Goal: Task Accomplishment & Management: Complete application form

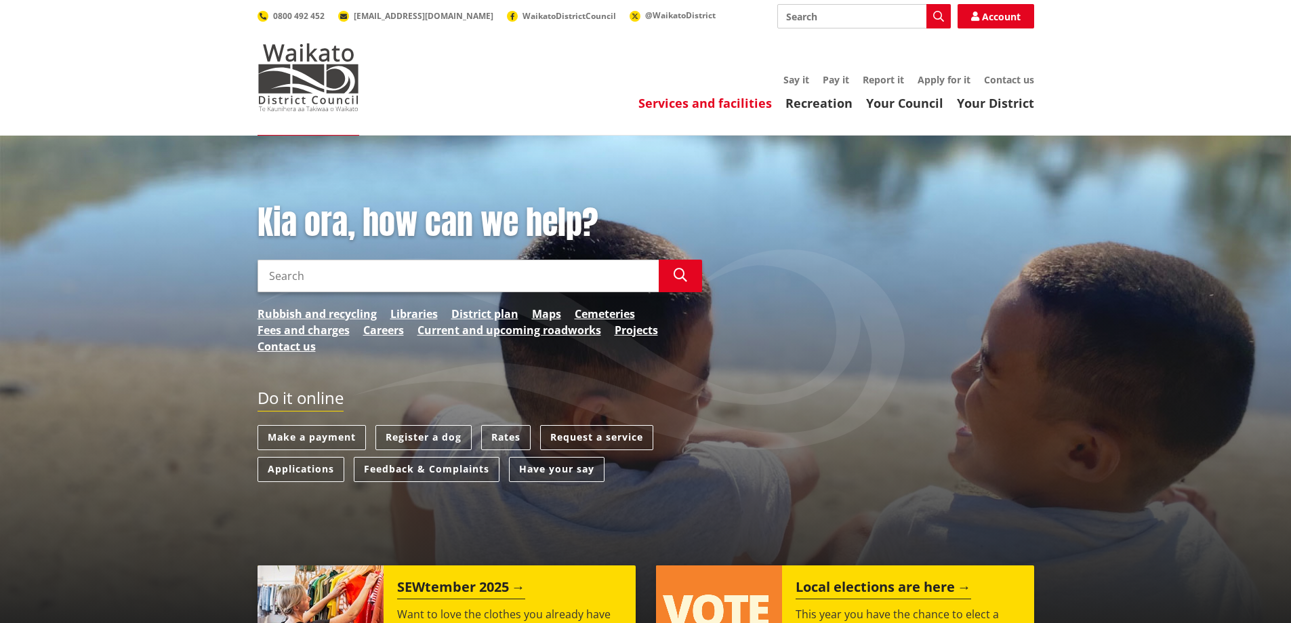
click at [717, 105] on link "Services and facilities" at bounding box center [706, 103] width 134 height 16
click at [405, 438] on link "Register a dog" at bounding box center [424, 437] width 96 height 25
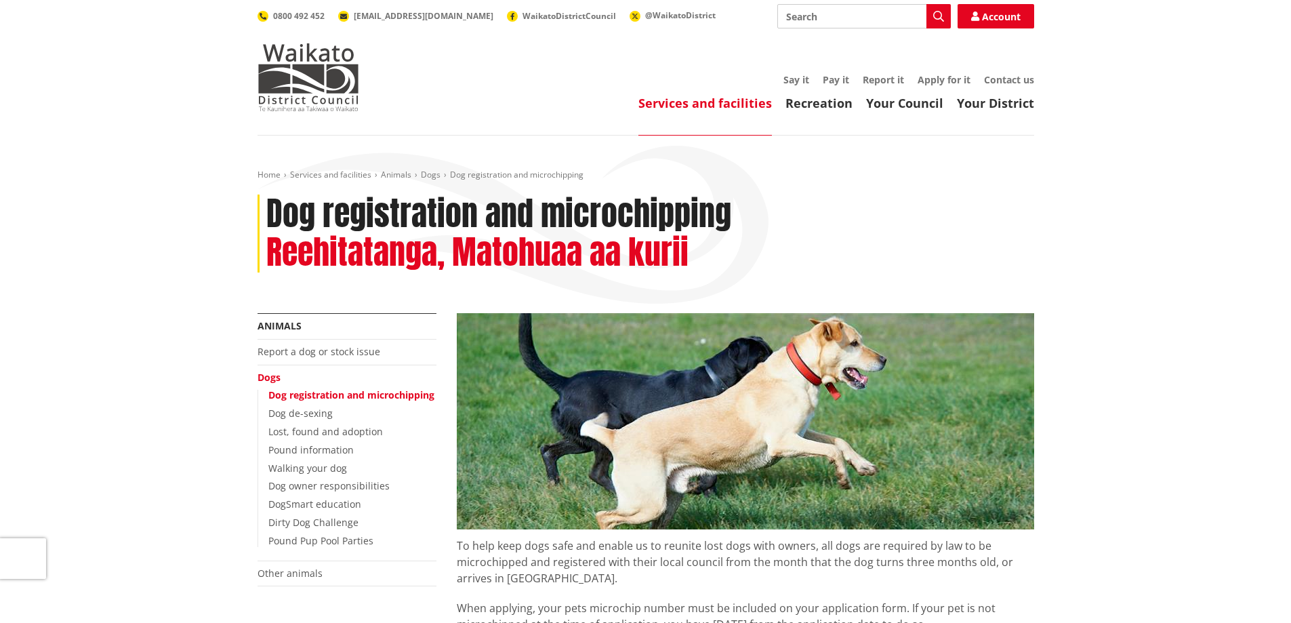
click at [321, 394] on link "Dog registration and microchipping" at bounding box center [351, 394] width 166 height 13
click at [321, 393] on link "Dog registration and microchipping" at bounding box center [351, 394] width 166 height 13
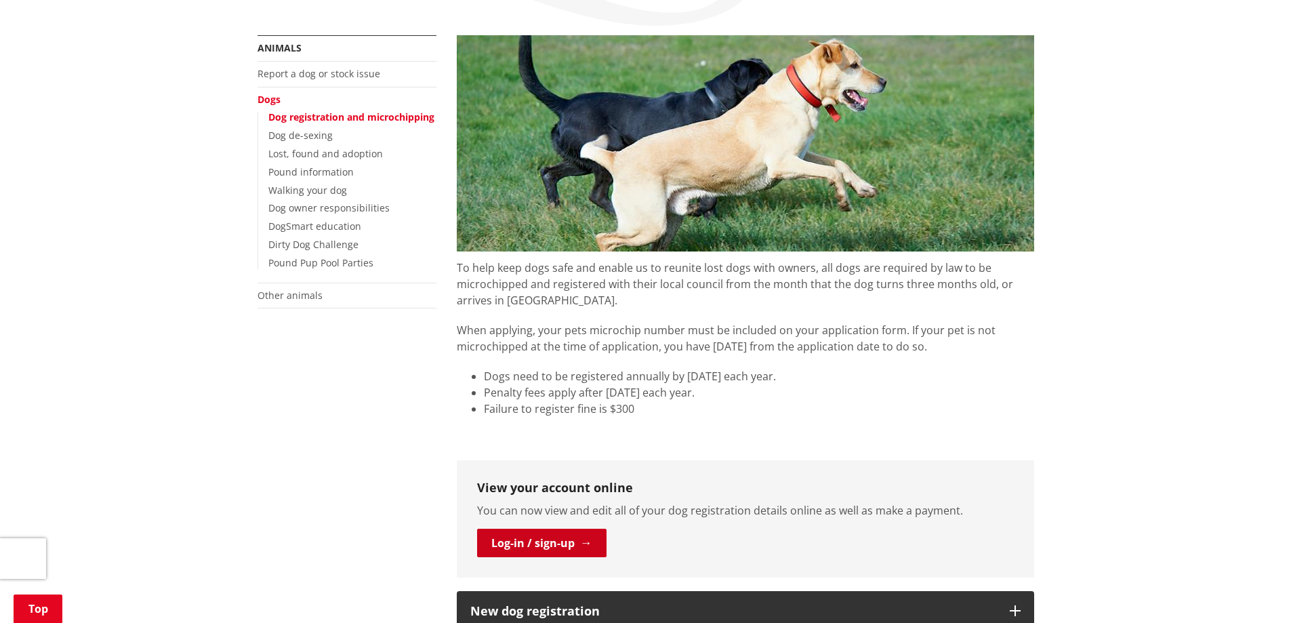
scroll to position [271, 0]
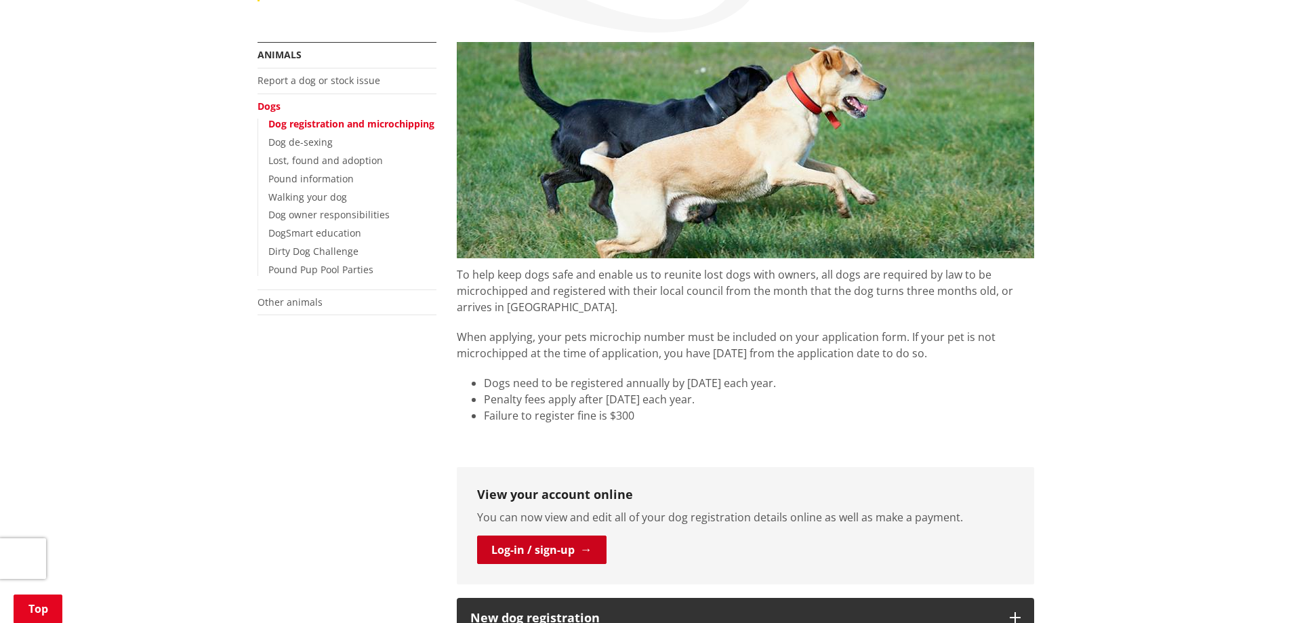
click at [539, 550] on link "Log-in / sign-up" at bounding box center [541, 550] width 129 height 28
